Goal: Transaction & Acquisition: Download file/media

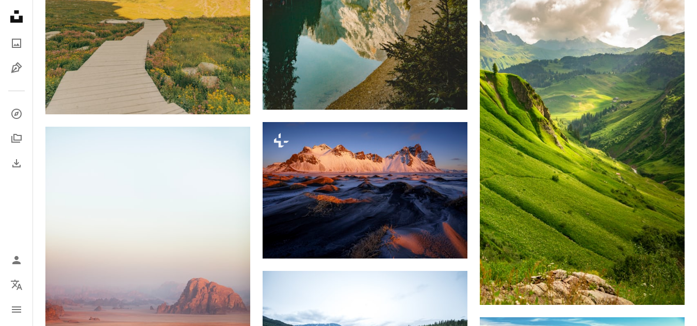
scroll to position [1041, 0]
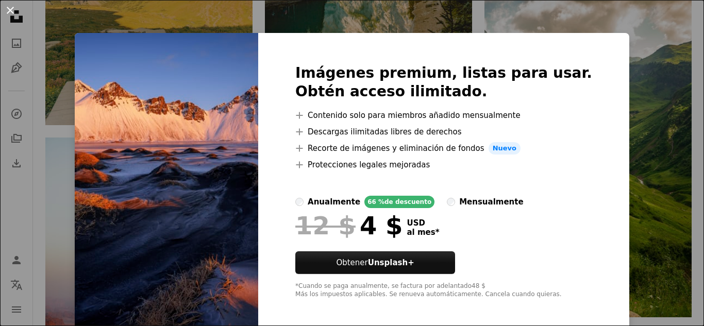
click at [7, 6] on button "An X shape" at bounding box center [10, 10] width 12 height 12
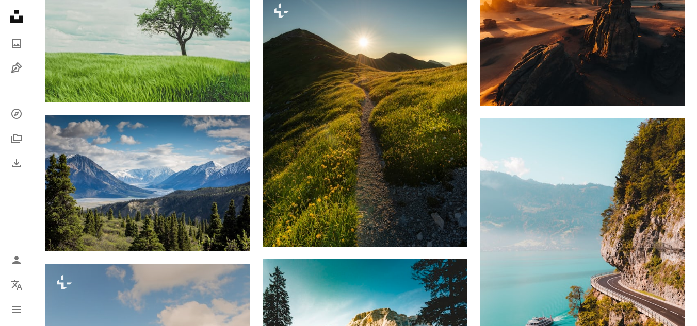
scroll to position [524, 0]
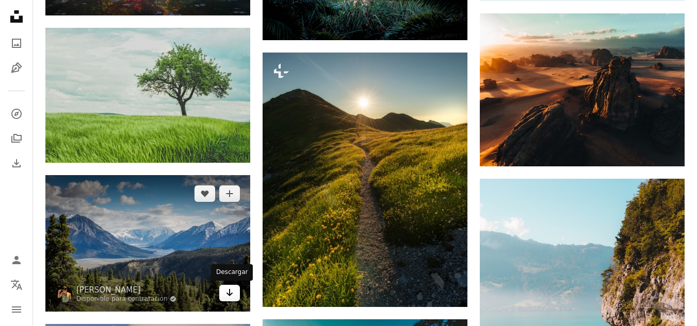
click at [232, 298] on icon "Arrow pointing down" at bounding box center [229, 293] width 8 height 12
